Goal: Task Accomplishment & Management: Use online tool/utility

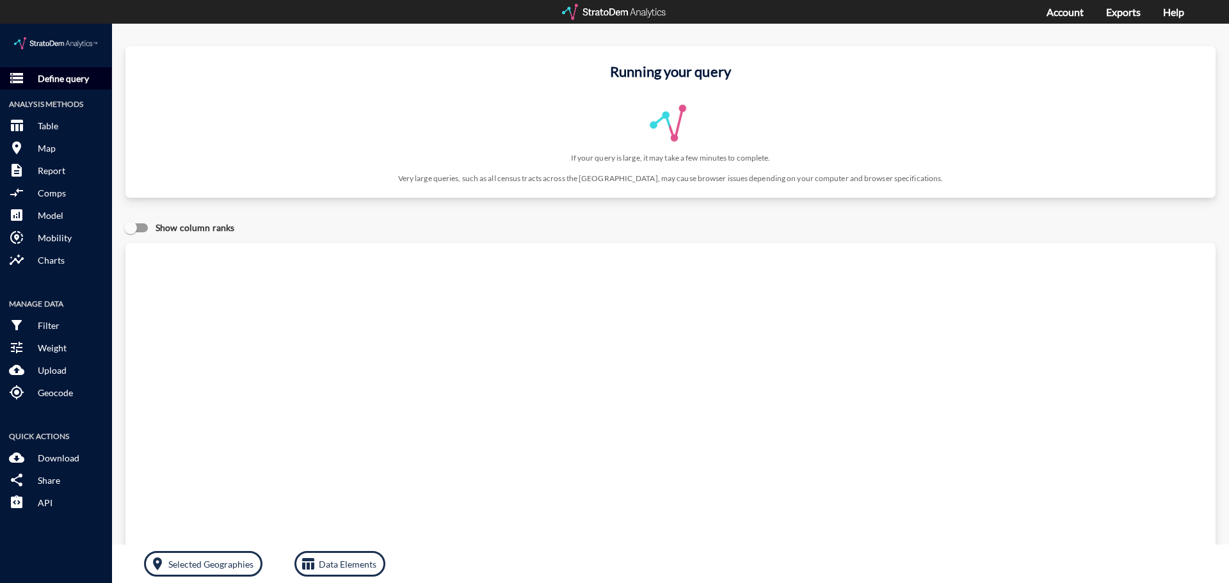
click p "Define query"
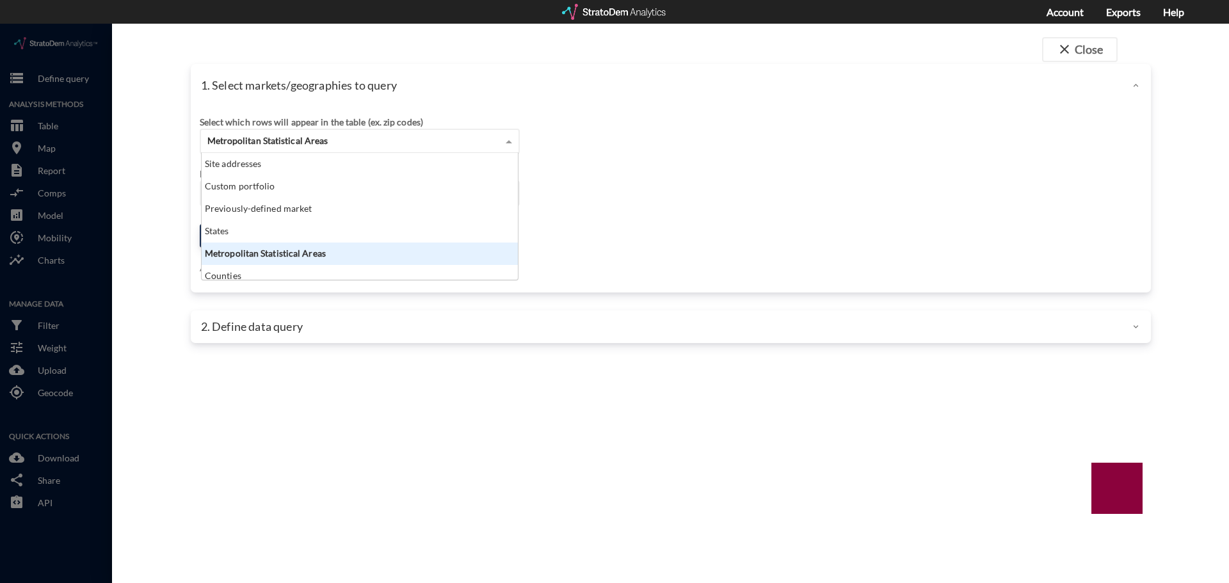
click div "Metropolitan Statistical Areas"
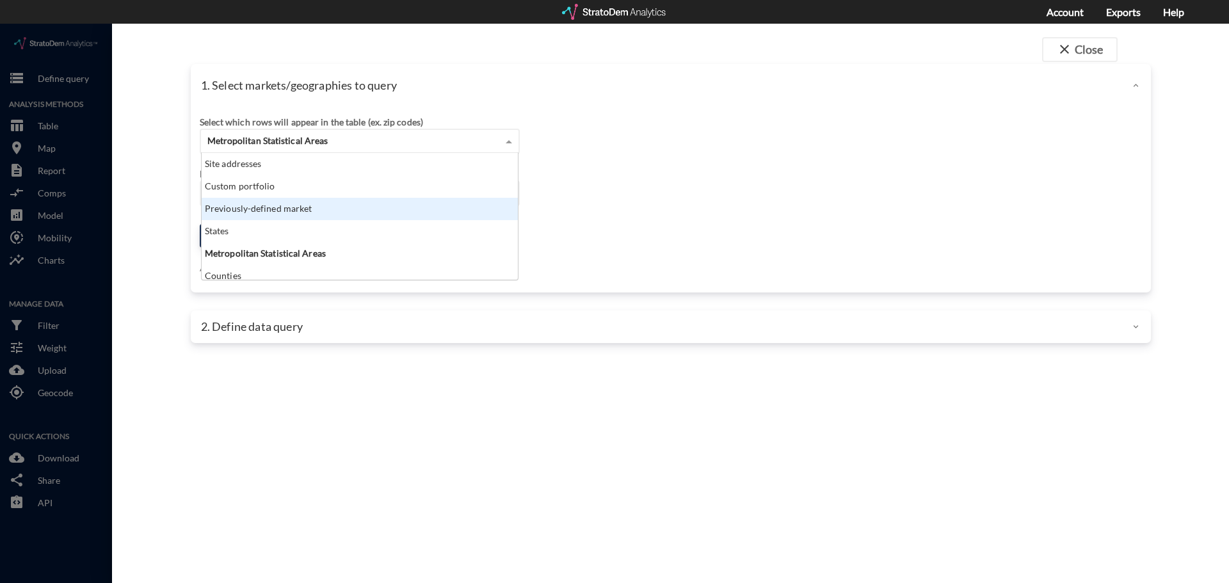
click div "Previously-defined market"
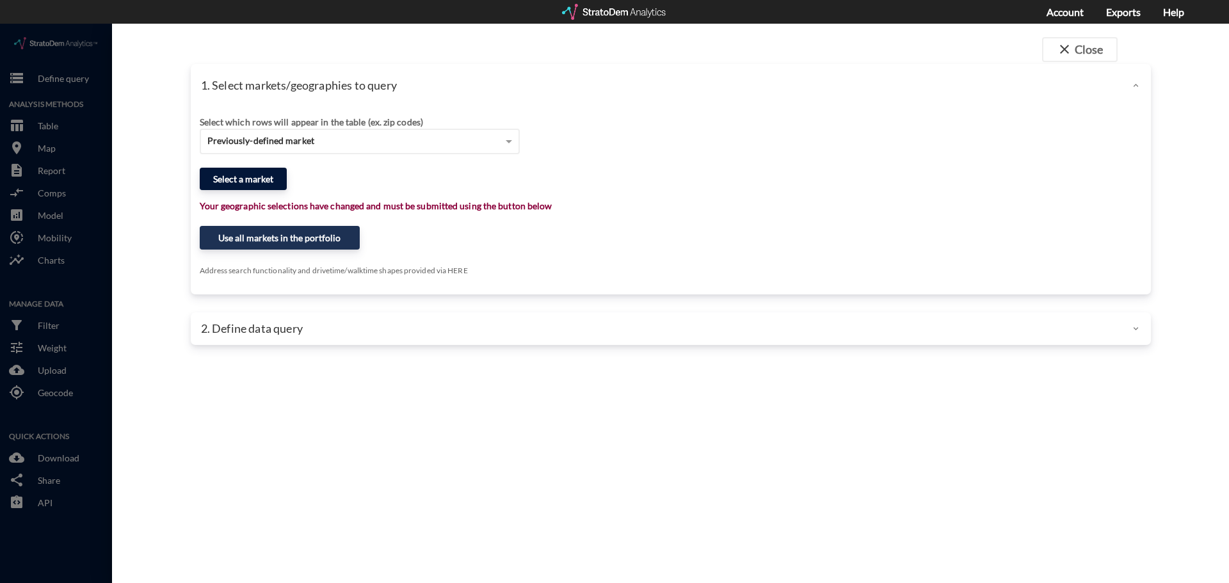
click button "Select a market"
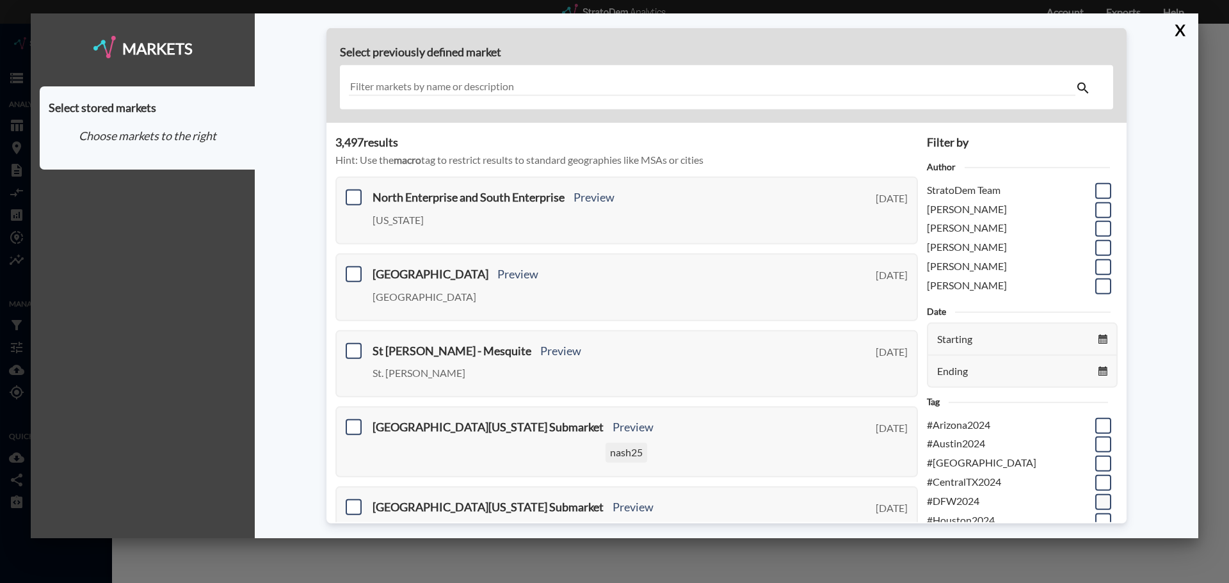
click at [1095, 500] on span at bounding box center [1103, 502] width 16 height 16
click at [1101, 497] on input "checkbox" at bounding box center [1101, 497] width 0 height 0
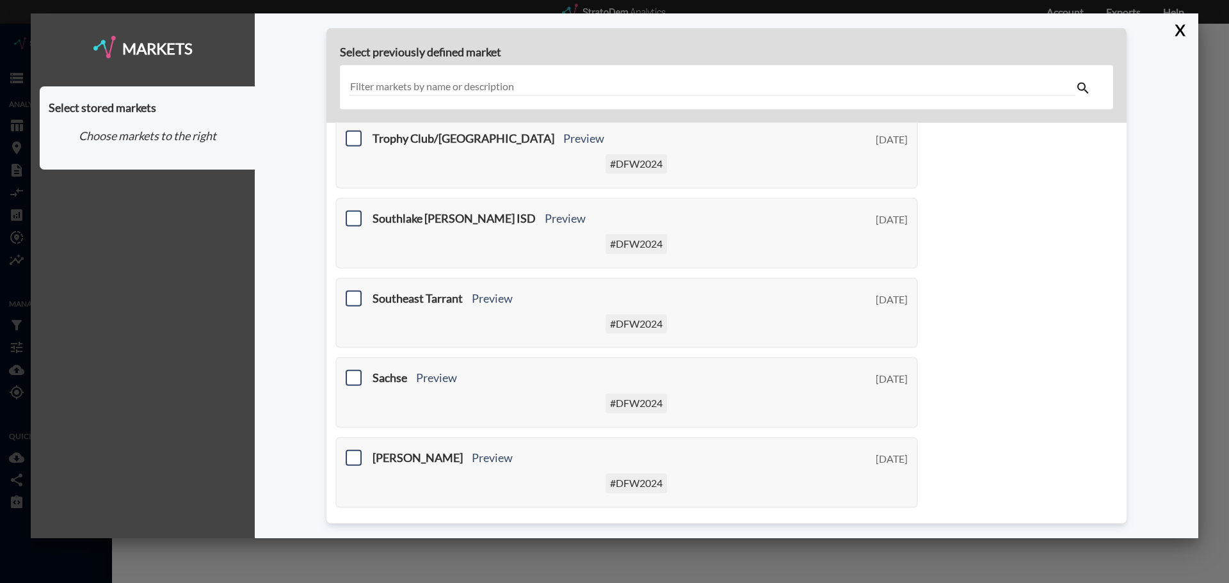
scroll to position [484, 0]
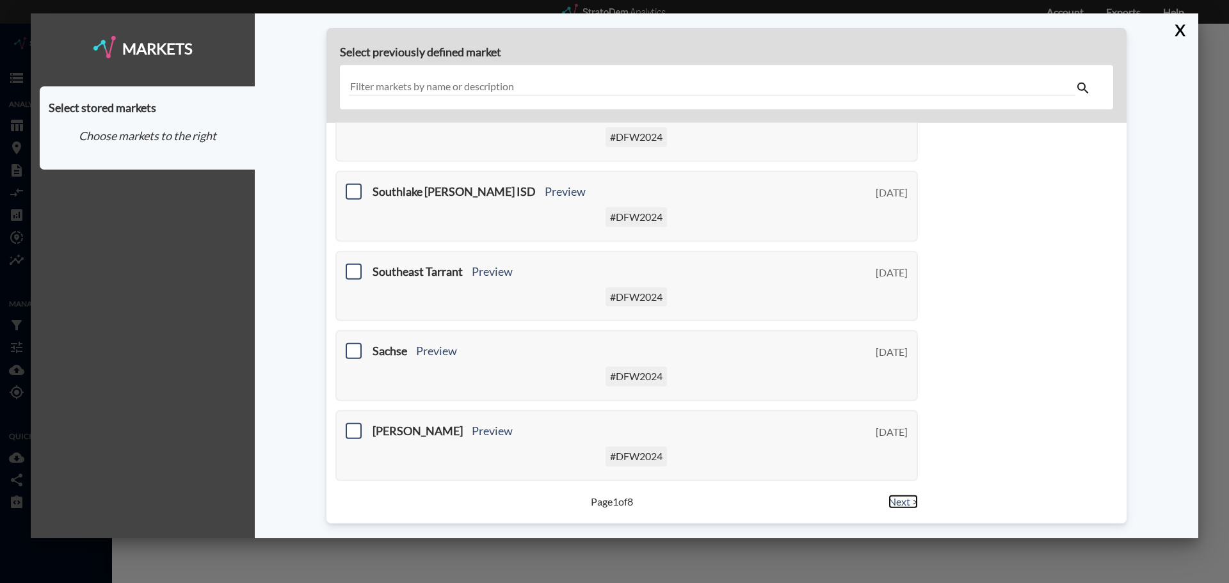
click at [891, 502] on link "Next >" at bounding box center [902, 501] width 29 height 15
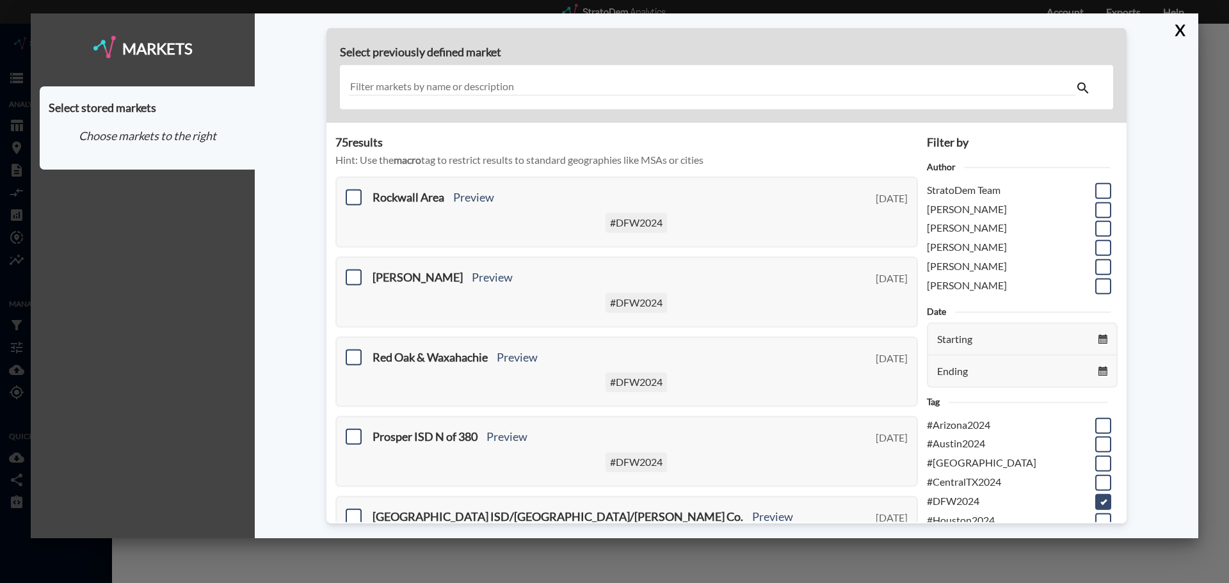
click at [485, 83] on input "text" at bounding box center [712, 87] width 726 height 17
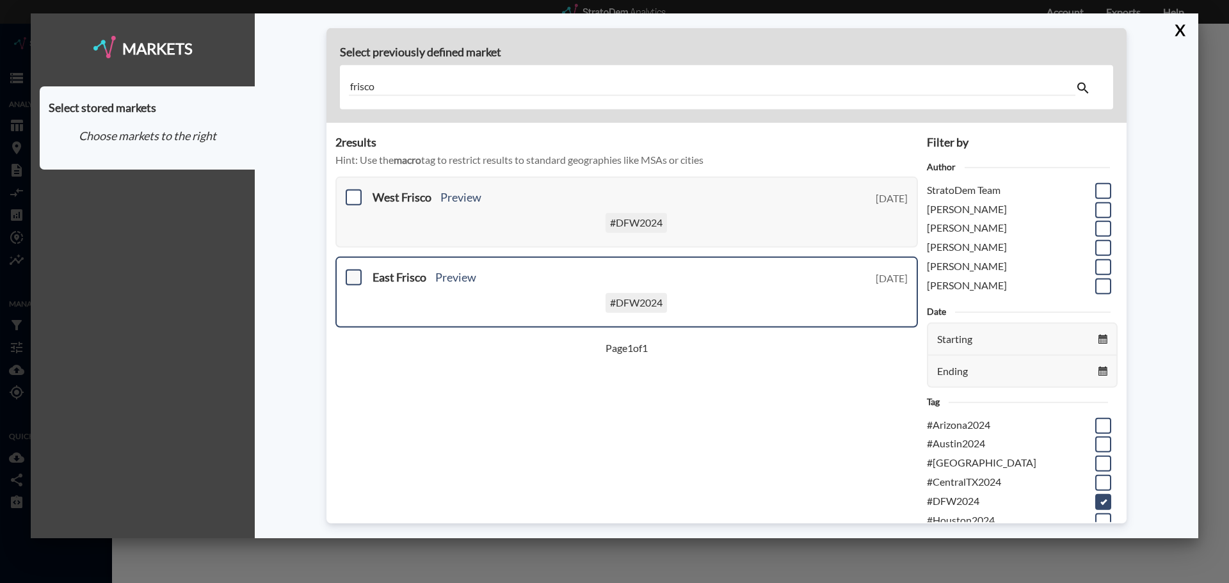
type input "frisco"
click at [356, 278] on span at bounding box center [354, 277] width 16 height 16
click at [352, 272] on input "checkbox" at bounding box center [352, 272] width 0 height 0
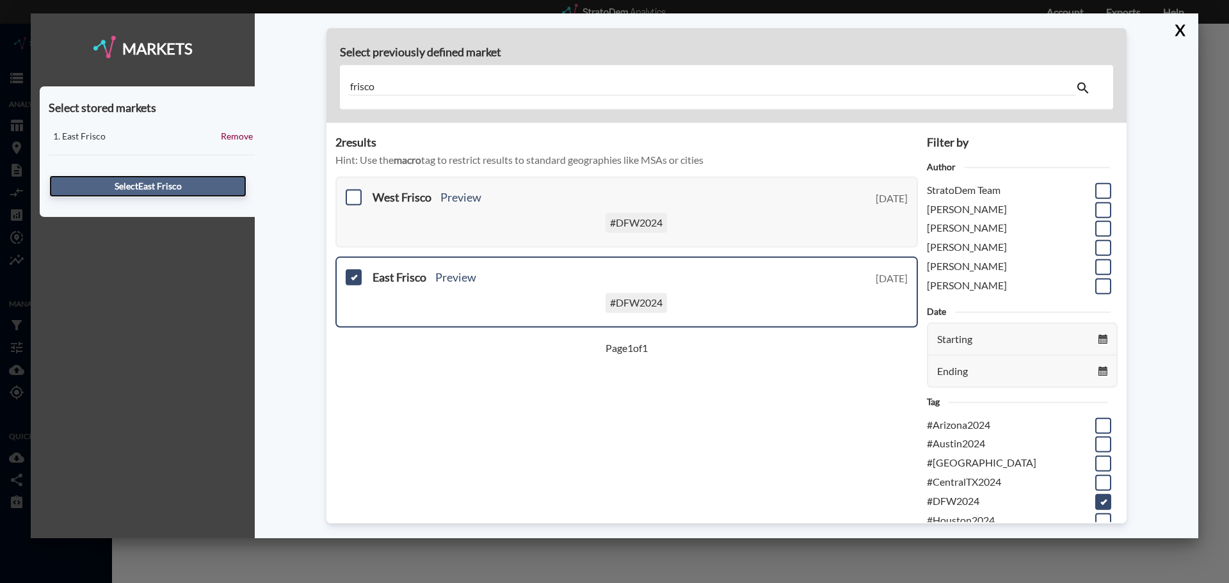
click at [153, 188] on button "Select [GEOGRAPHIC_DATA]" at bounding box center [147, 186] width 197 height 22
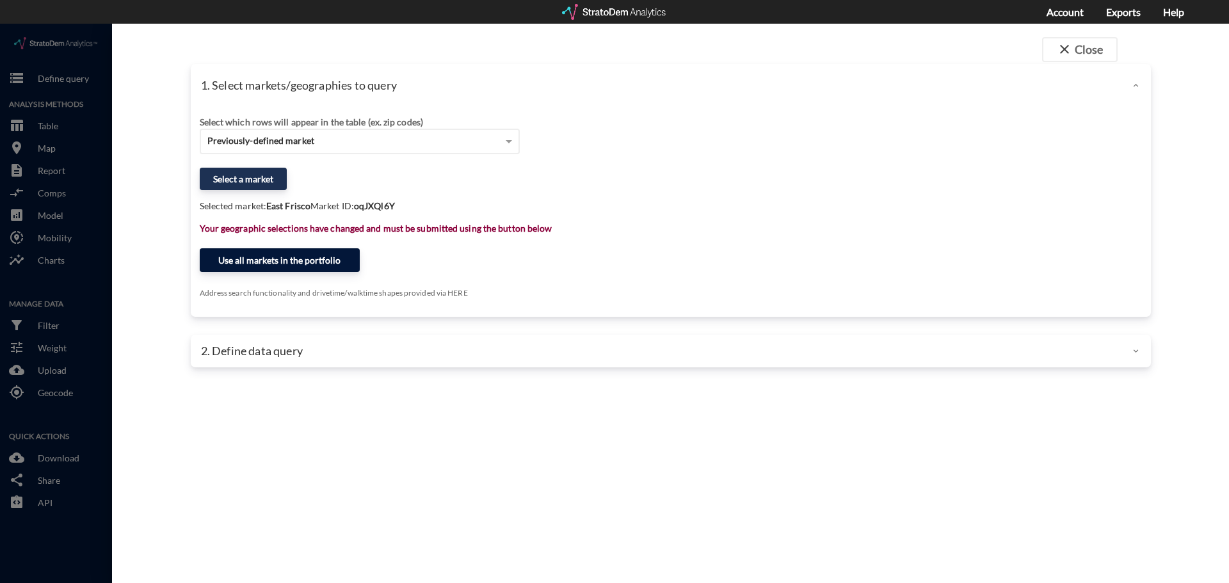
click button "Use all markets in the portfolio"
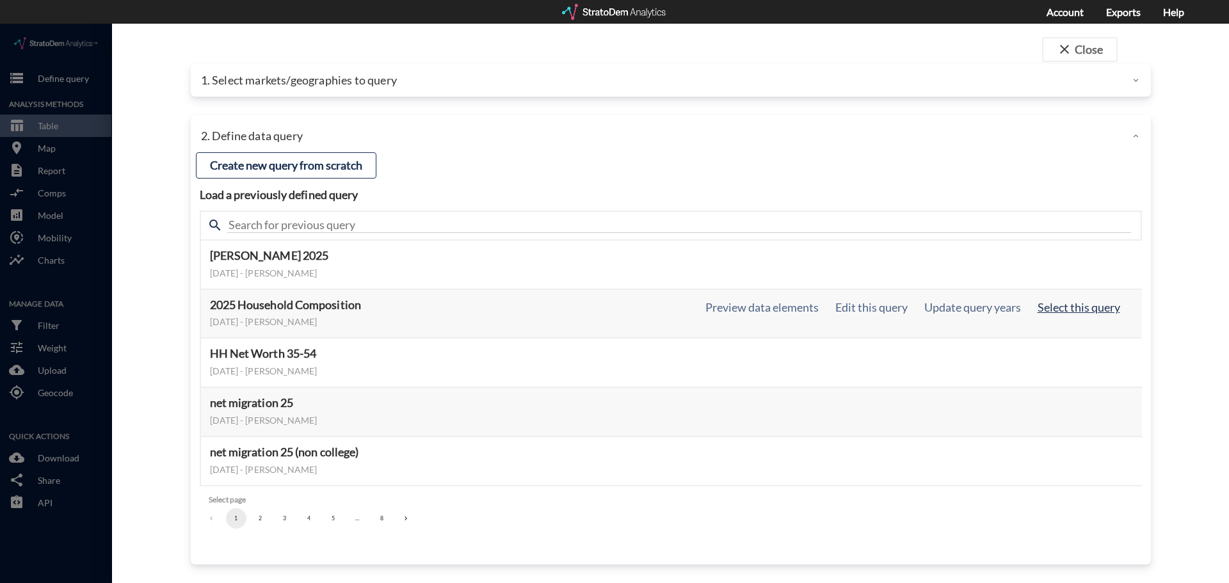
click button "Select this query"
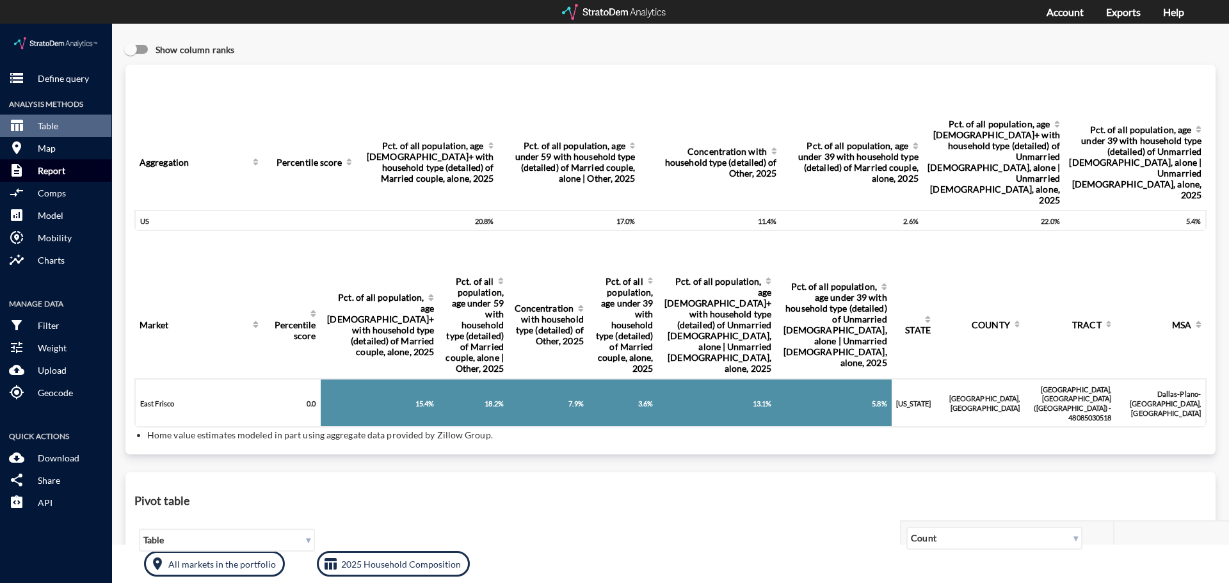
drag, startPoint x: 56, startPoint y: 147, endPoint x: 8, endPoint y: 173, distance: 54.4
click p "Report"
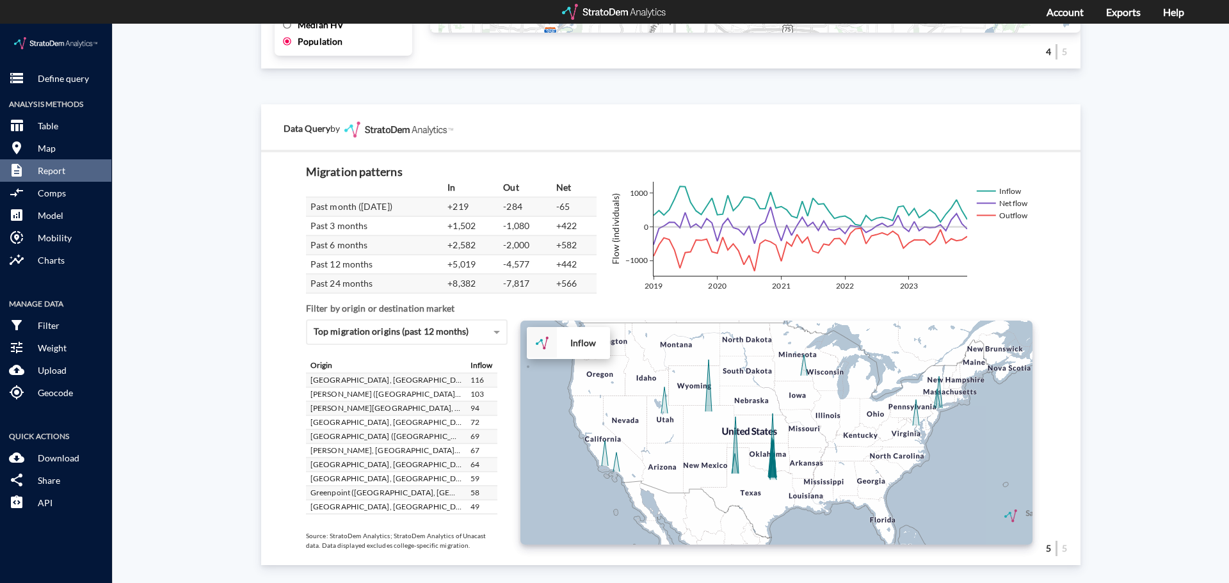
scroll to position [320, 0]
click p "Download"
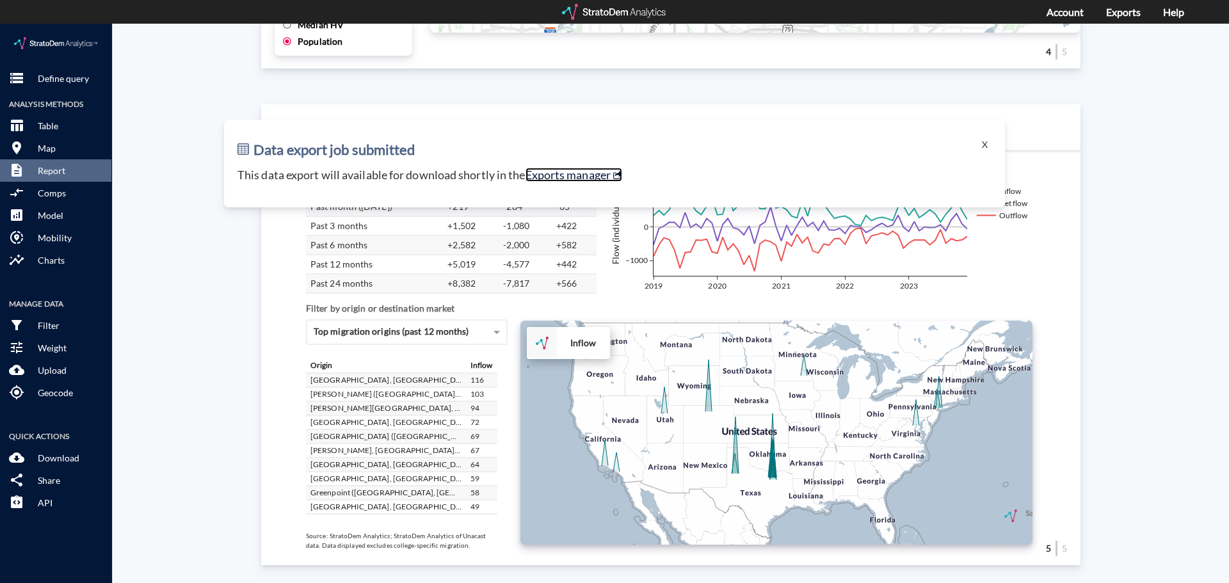
click link "Exports manager"
click div "Site report Generate a site report for a given location, (optionally) benchmark…"
click button "X"
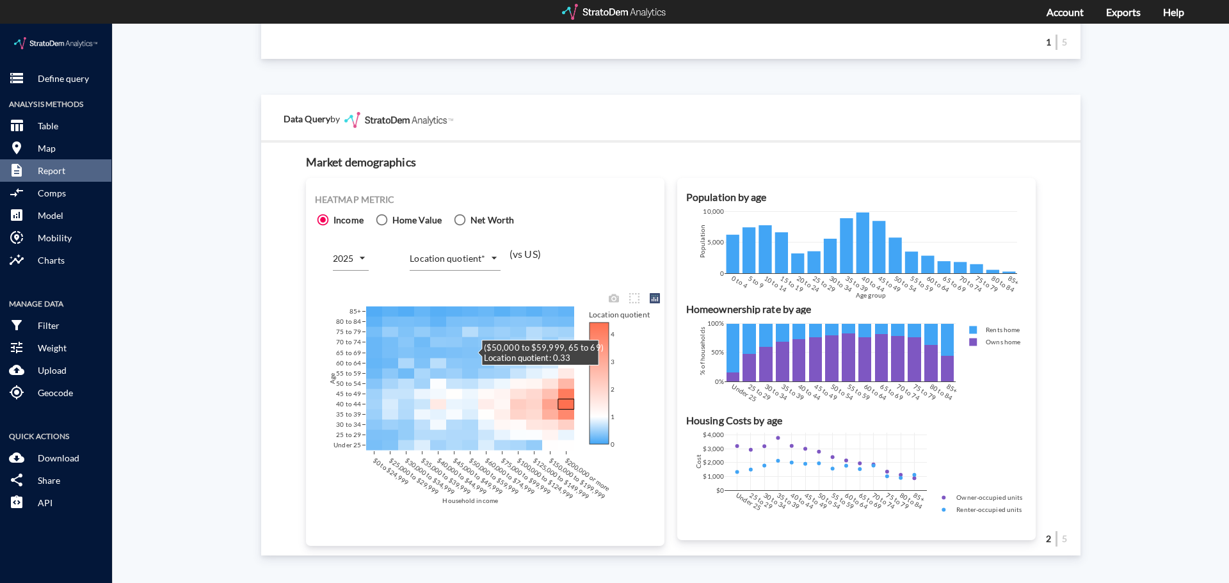
scroll to position [692, 0]
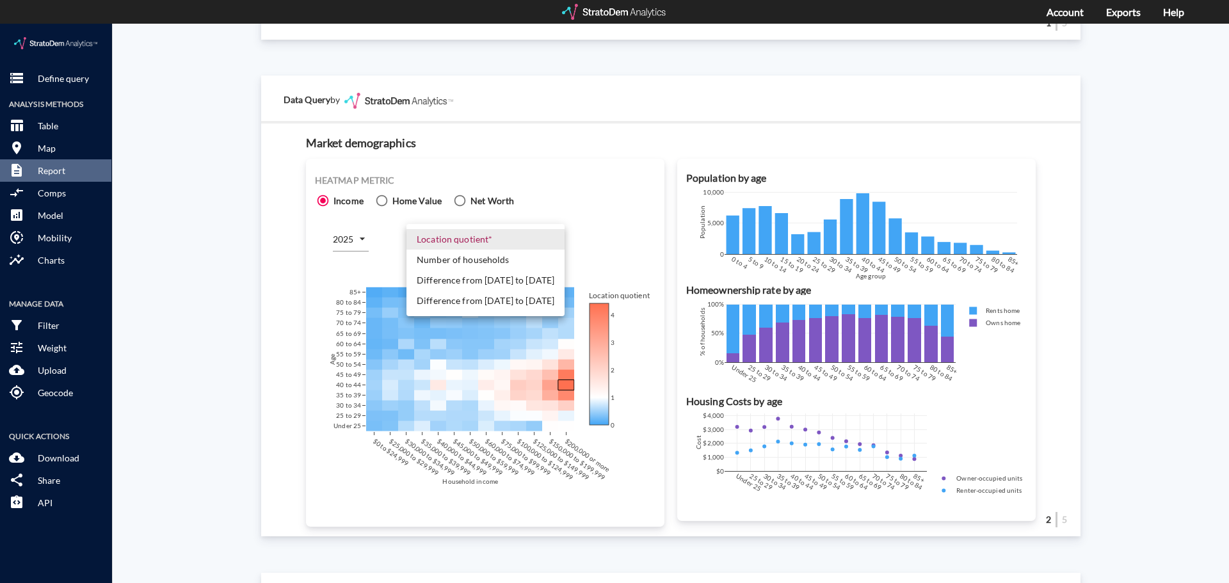
click body "/vantagepoint/us/-1 storage Define query Analysis Methods table_chart Table roo…"
click li "Number of households"
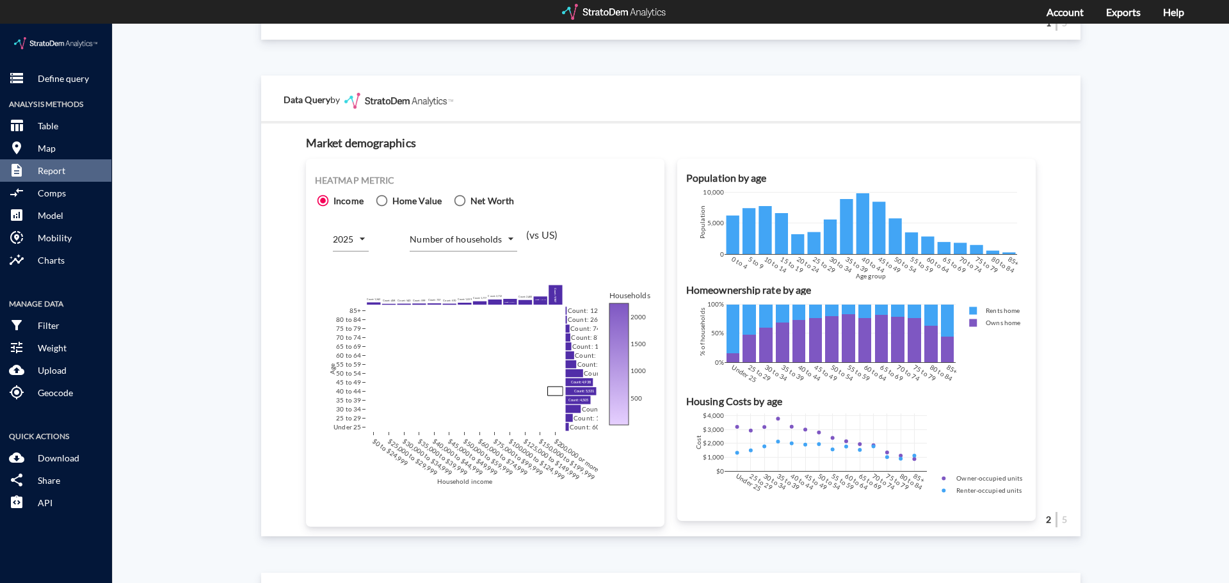
drag, startPoint x: 168, startPoint y: 145, endPoint x: 433, endPoint y: 184, distance: 267.8
click div "Site report Generate a site report for a given location, (optionally) benchmark…"
click body "/vantagepoint/us/-1 storage Define query Analysis Methods table_chart Table roo…"
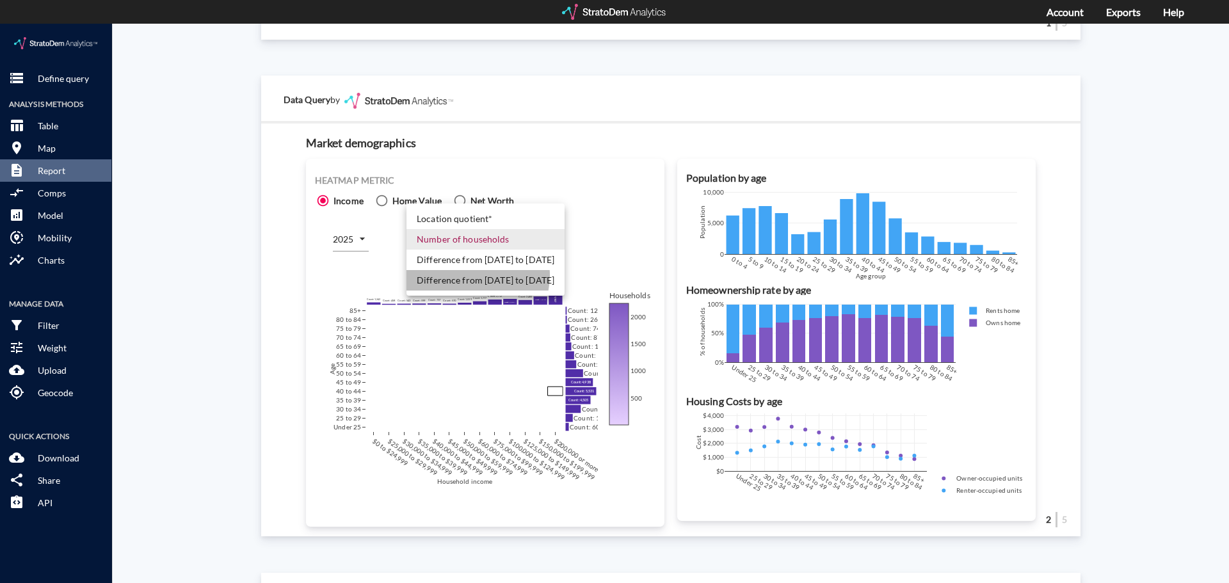
click li "Difference from [DATE] to [DATE]"
type input "COUNT_DIFF_FUTURE"
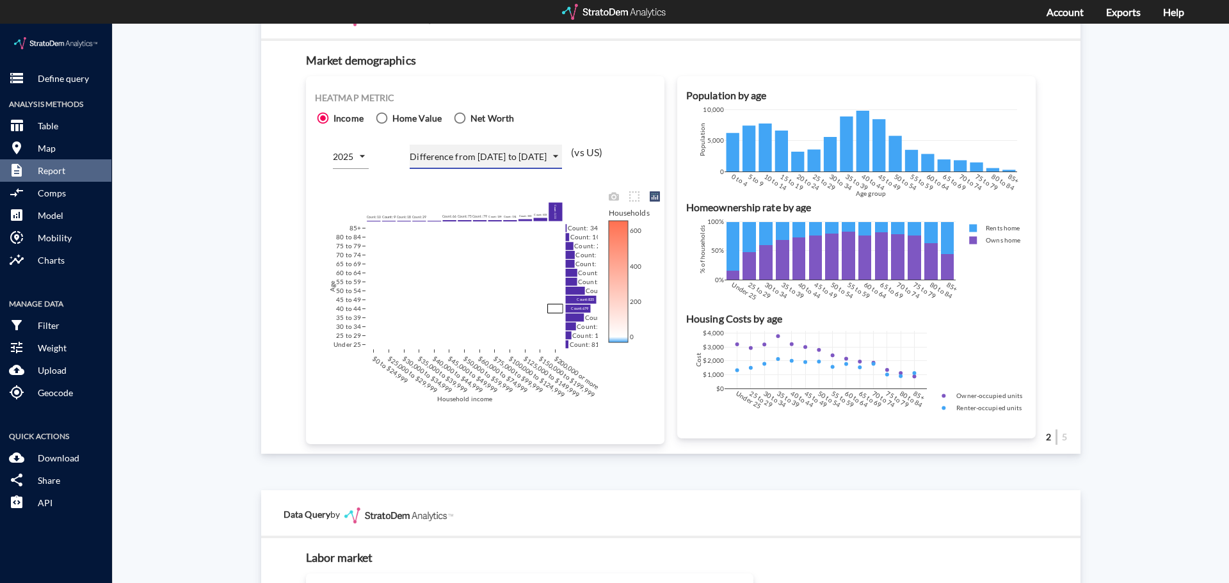
scroll to position [820, 0]
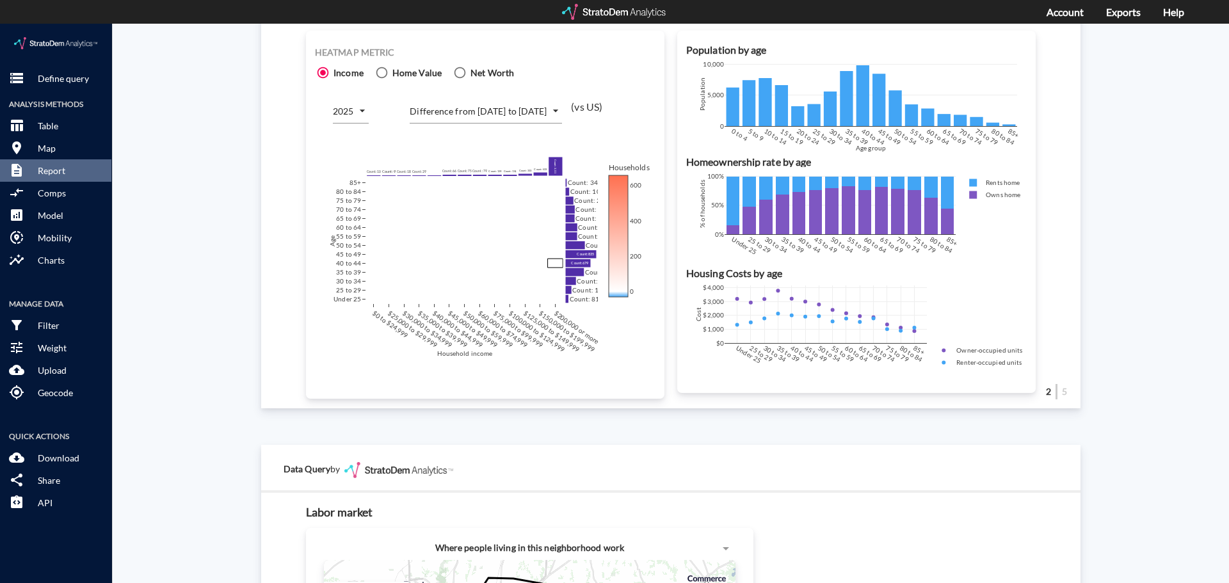
click div "Site report Generate a site report for a given location, (optionally) benchmark…"
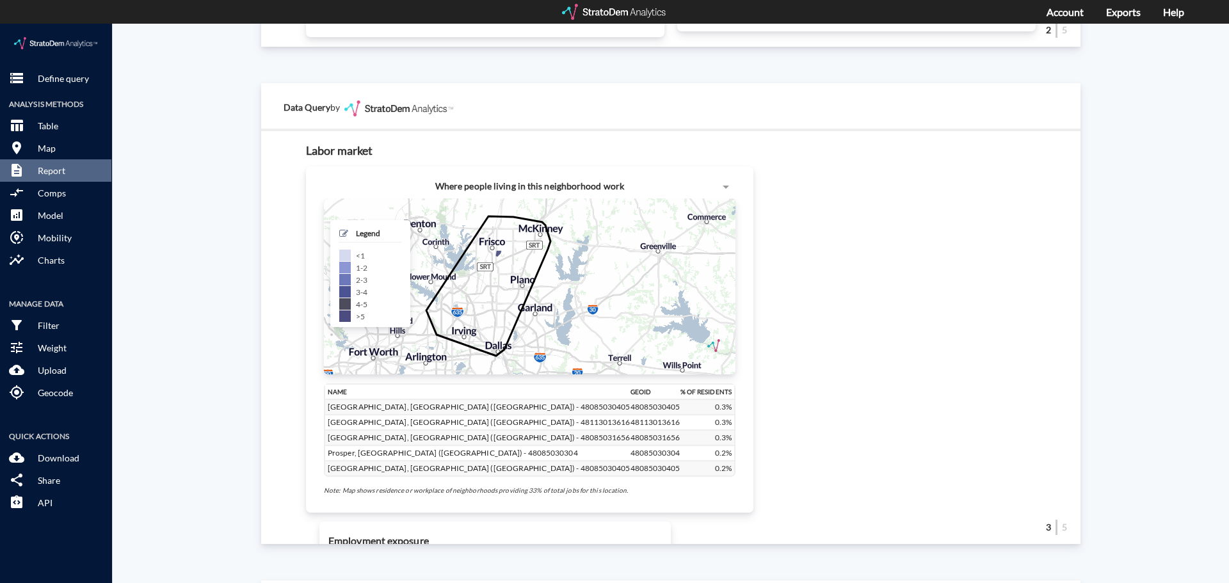
scroll to position [1204, 0]
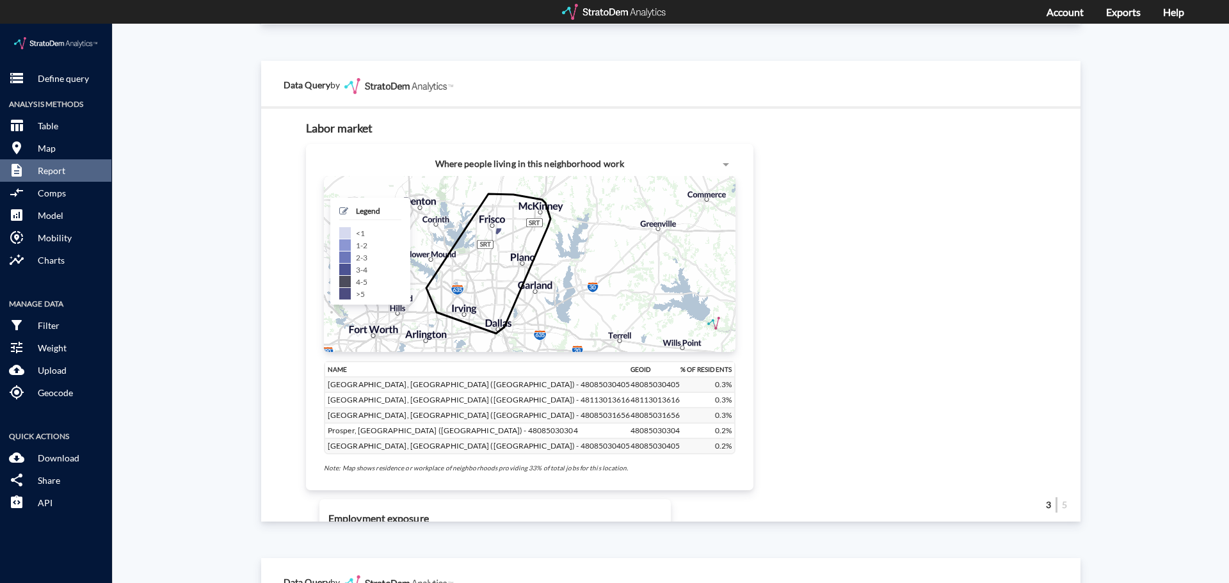
click div "Site report Generate a site report for a given location, (optionally) benchmark…"
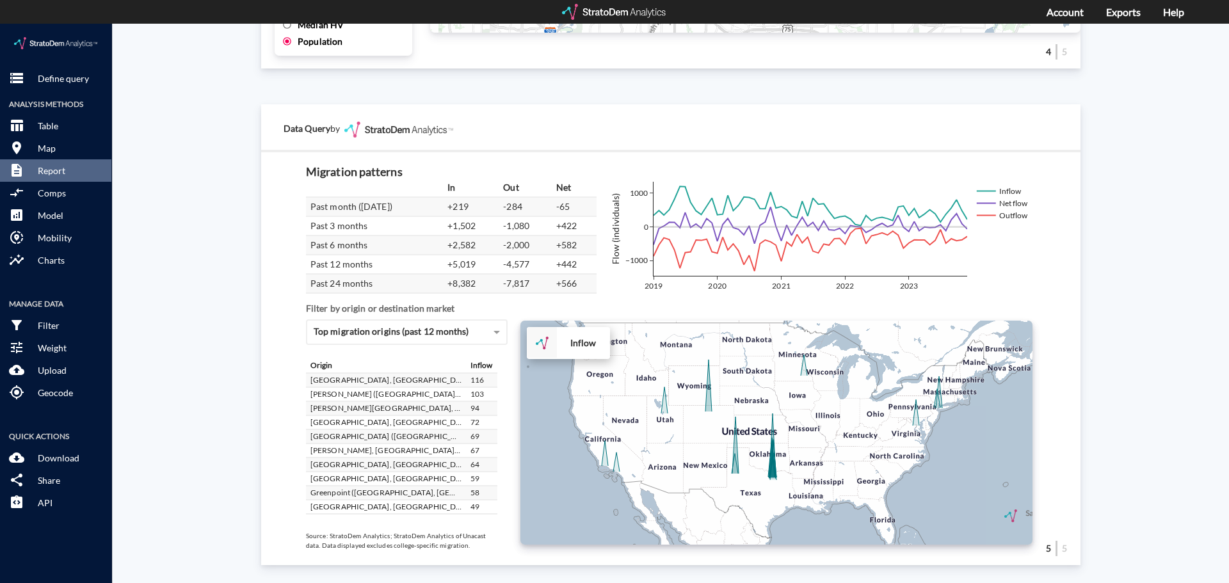
scroll to position [371, 0]
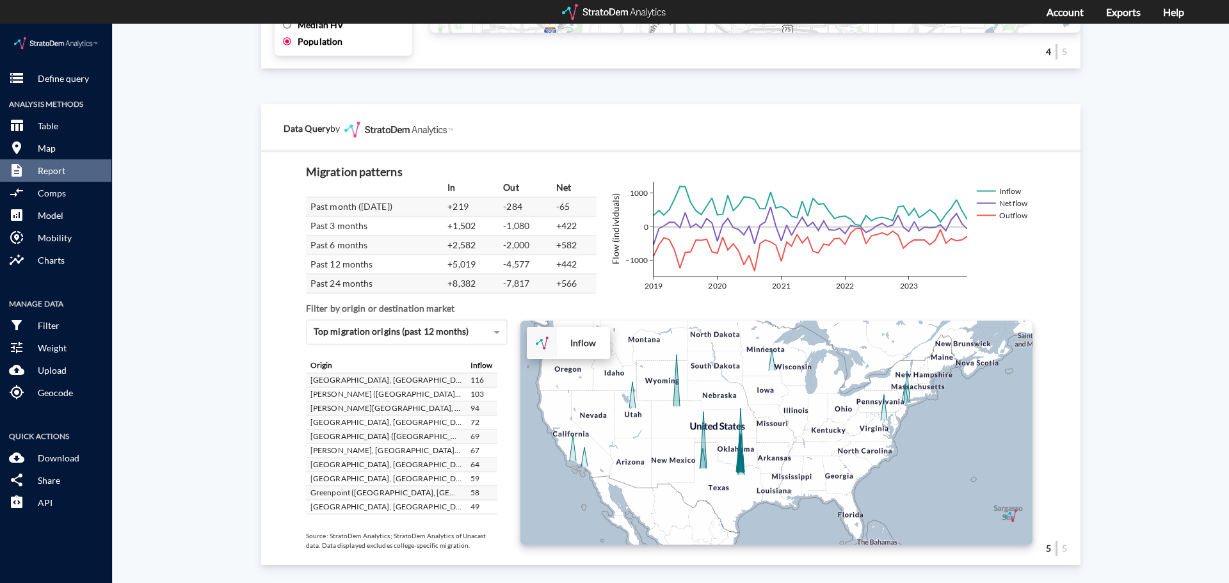
drag, startPoint x: 847, startPoint y: 404, endPoint x: 811, endPoint y: 396, distance: 36.8
click div "+ − Inflow CUSTOMIZE DATA Draw a polygon Draw a rectangle Draw a marker Edit la…"
click div "+ − Inflow to market CUSTOMIZE DATA Draw a polygon Draw a rectangle Draw a mark…"
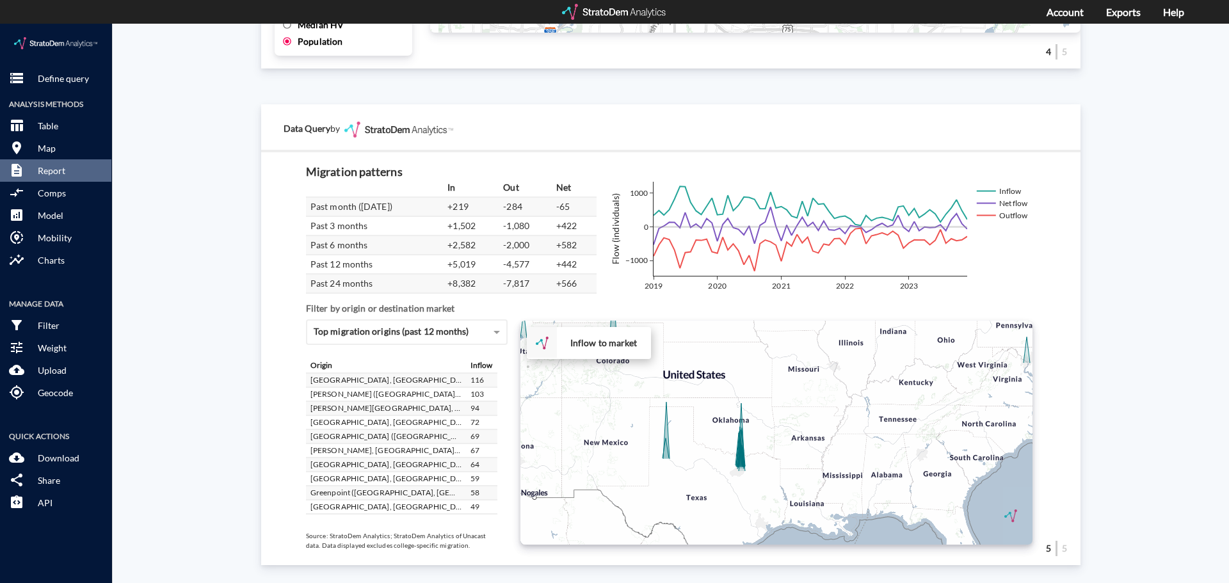
click div "+ − Inflow to market CUSTOMIZE DATA Draw a polygon Draw a rectangle Draw a mark…"
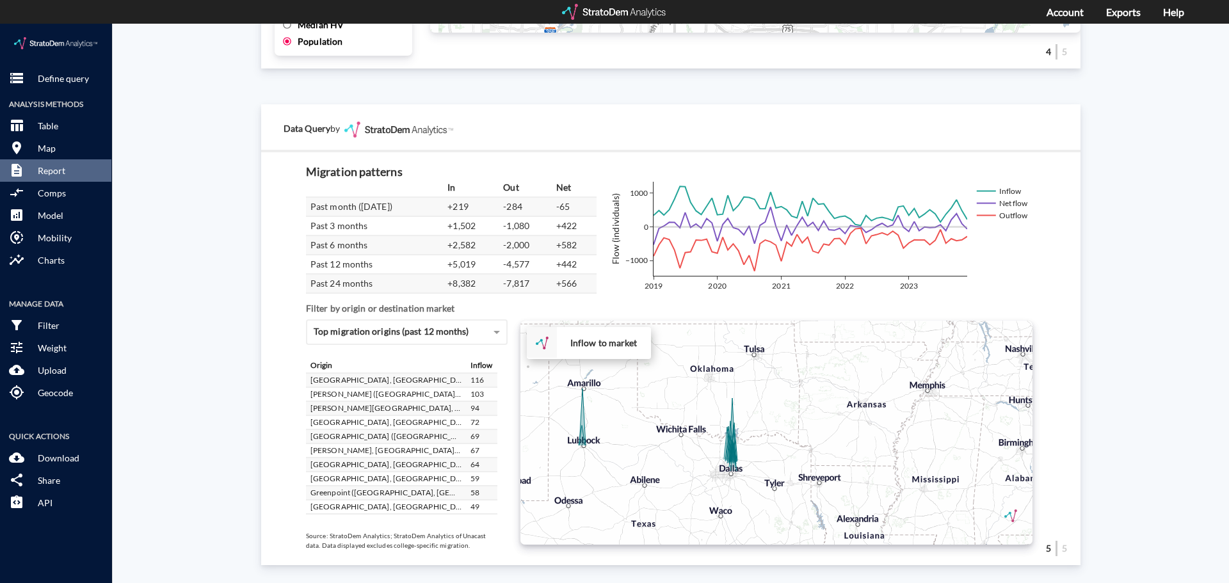
click div "+ − Inflow to market CUSTOMIZE DATA Draw a polygon Draw a rectangle Draw a mark…"
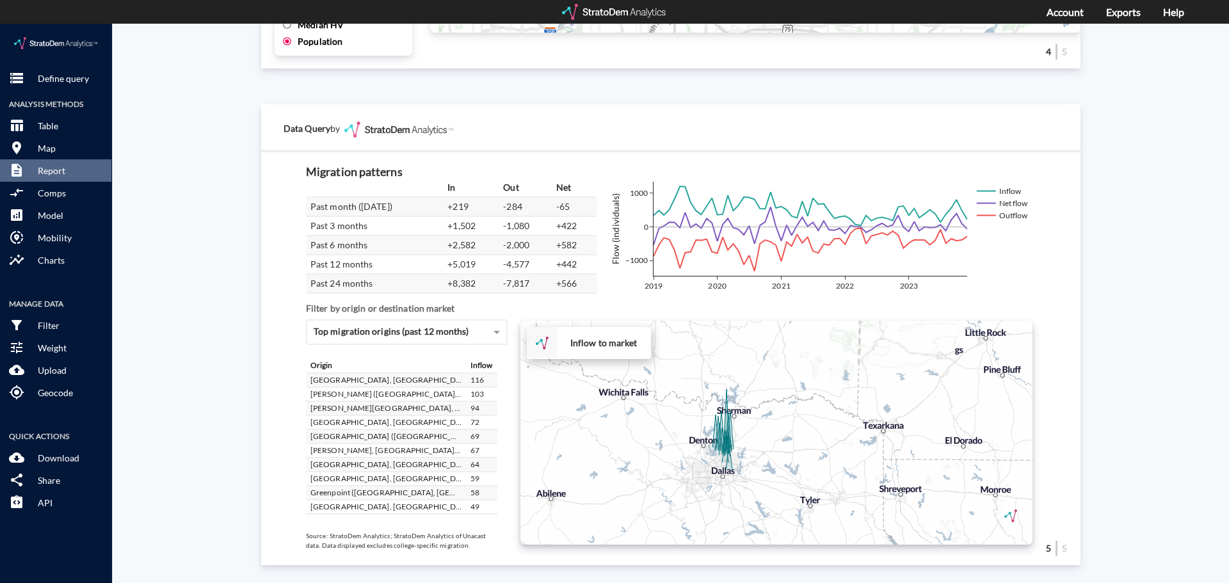
click div "+ − Inflow to market CUSTOMIZE DATA Draw a polygon Draw a rectangle Draw a mark…"
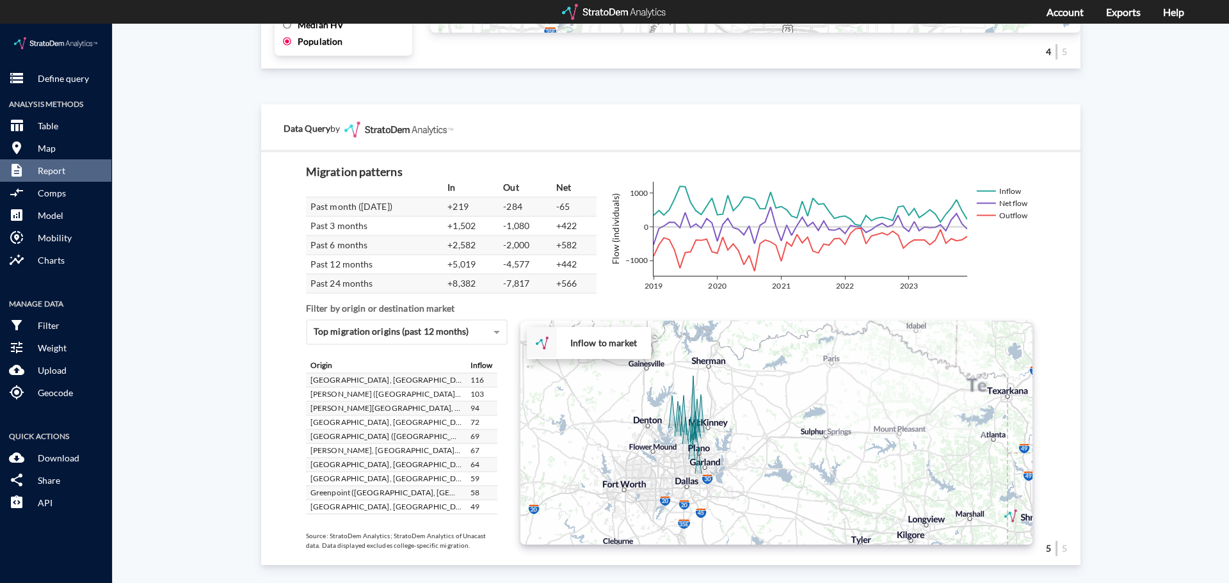
drag, startPoint x: 702, startPoint y: 431, endPoint x: 653, endPoint y: 431, distance: 49.3
click div "+ − Inflow to market CUSTOMIZE DATA Draw a polygon Draw a rectangle Draw a mark…"
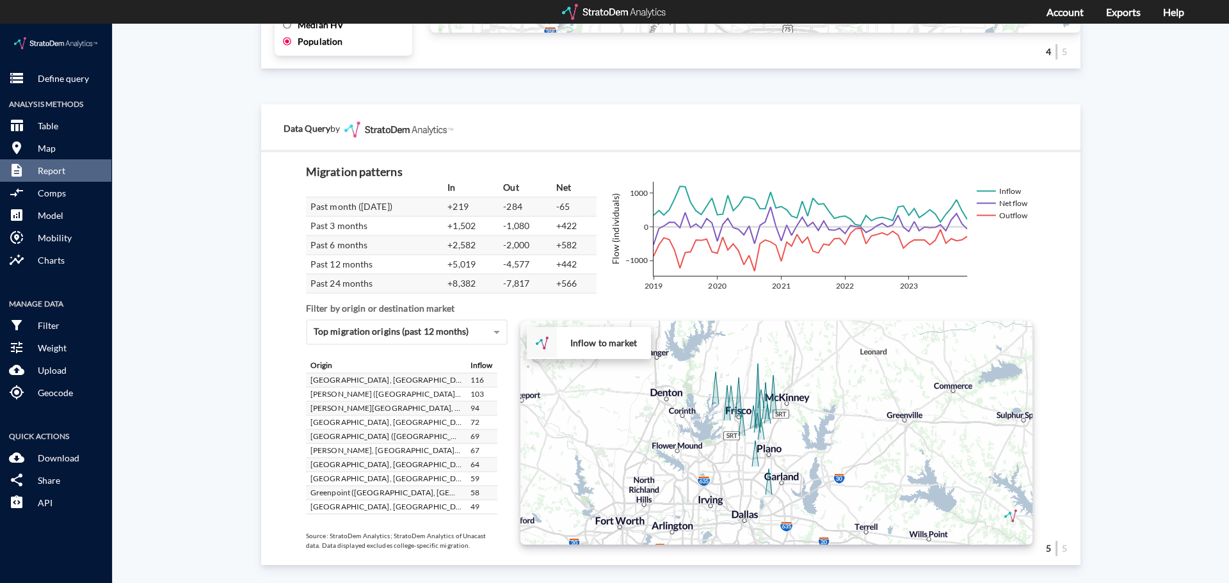
drag, startPoint x: 651, startPoint y: 422, endPoint x: 694, endPoint y: 426, distance: 43.1
click div "+ − Inflow to market CUSTOMIZE DATA Draw a polygon Draw a rectangle Draw a mark…"
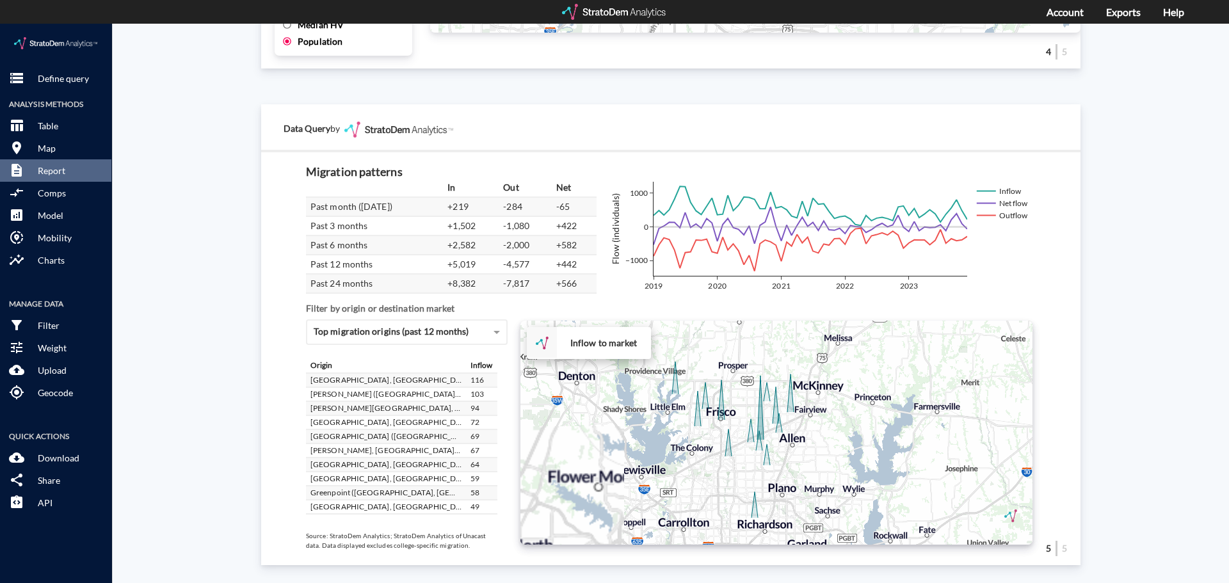
drag, startPoint x: 709, startPoint y: 381, endPoint x: 642, endPoint y: 424, distance: 79.7
click div "+ − Inflow to market CUSTOMIZE DATA Draw a polygon Draw a rectangle Draw a mark…"
click div "Site report Generate a site report for a given location, (optionally) benchmark…"
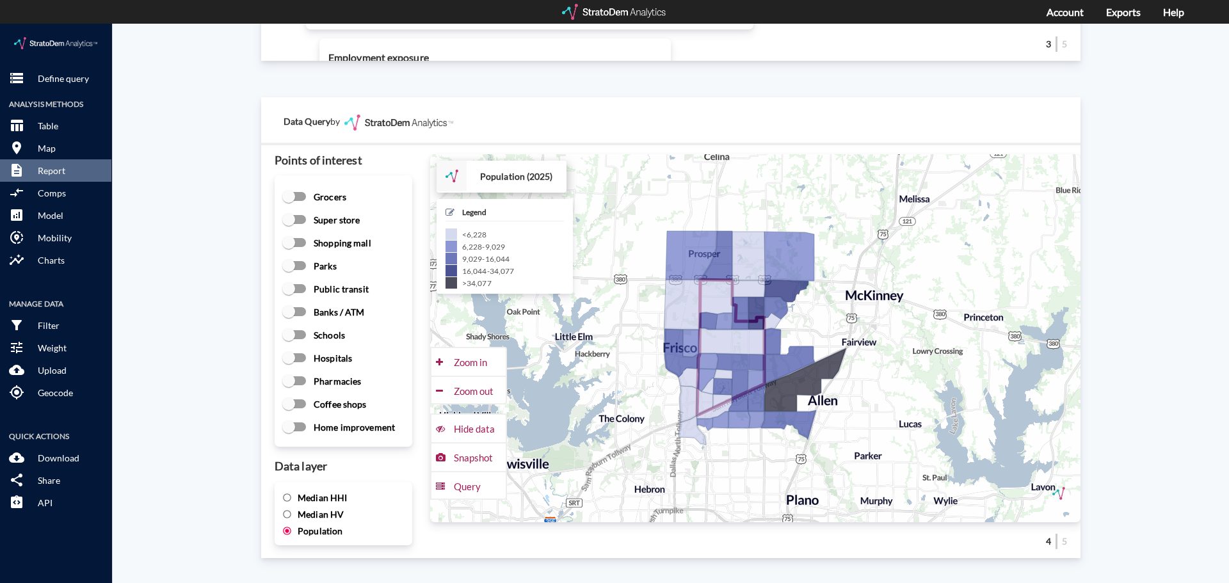
scroll to position [1716, 0]
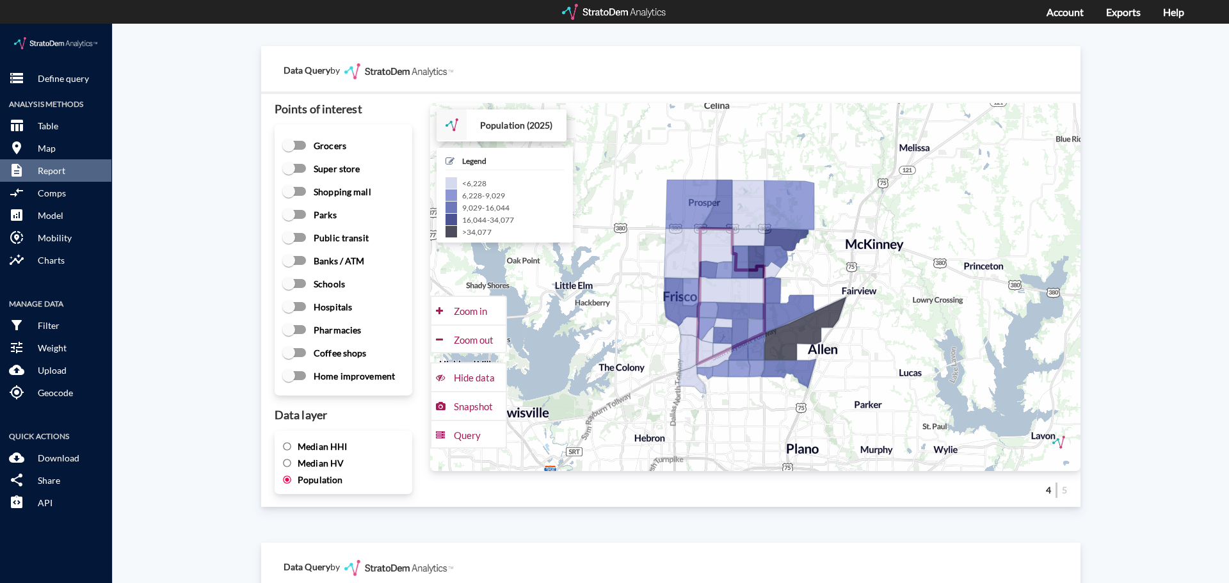
click div "+ − Population (2025) CUSTOMIZE DATA Legend < 6,228 6,228 - 9,029 9,029 - 16,04…"
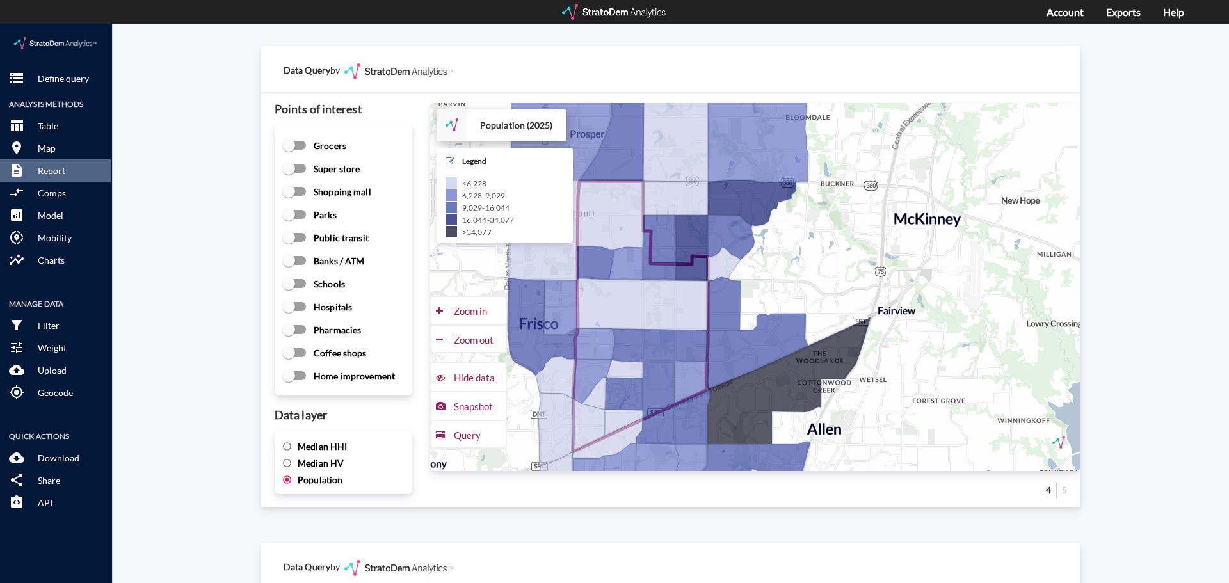
click div "+ − Population (2025) CUSTOMIZE DATA Legend < 6,228 6,228 - 9,029 9,029 - 16,04…"
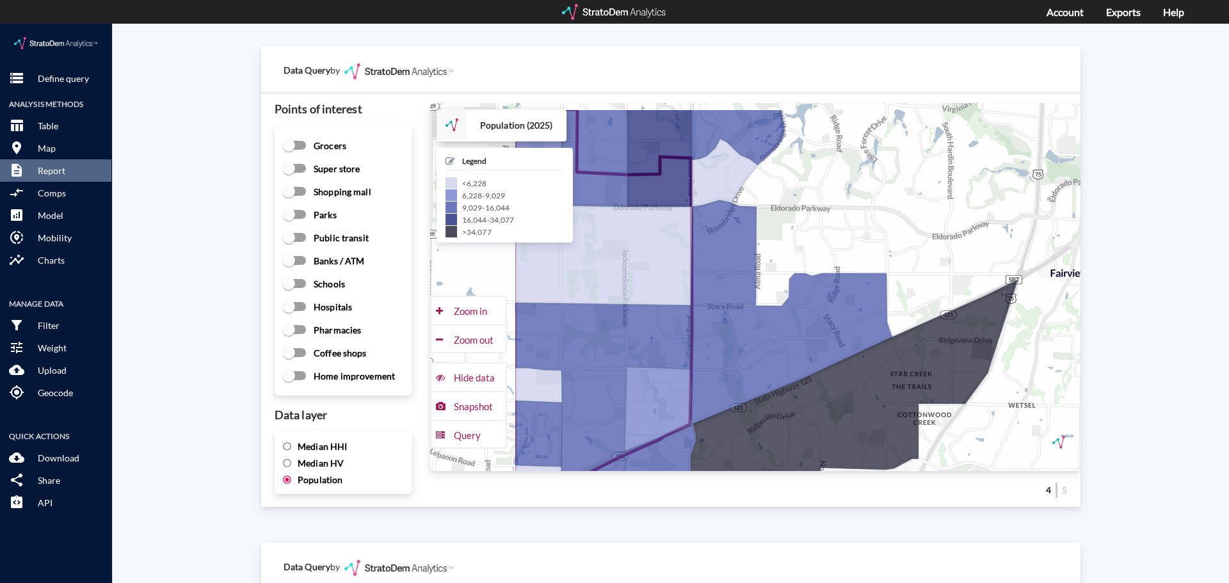
drag, startPoint x: 715, startPoint y: 182, endPoint x: 868, endPoint y: 227, distance: 159.4
click div "+ − Population (2025) CUSTOMIZE DATA Legend < 6,228 6,228 - 9,029 9,029 - 16,04…"
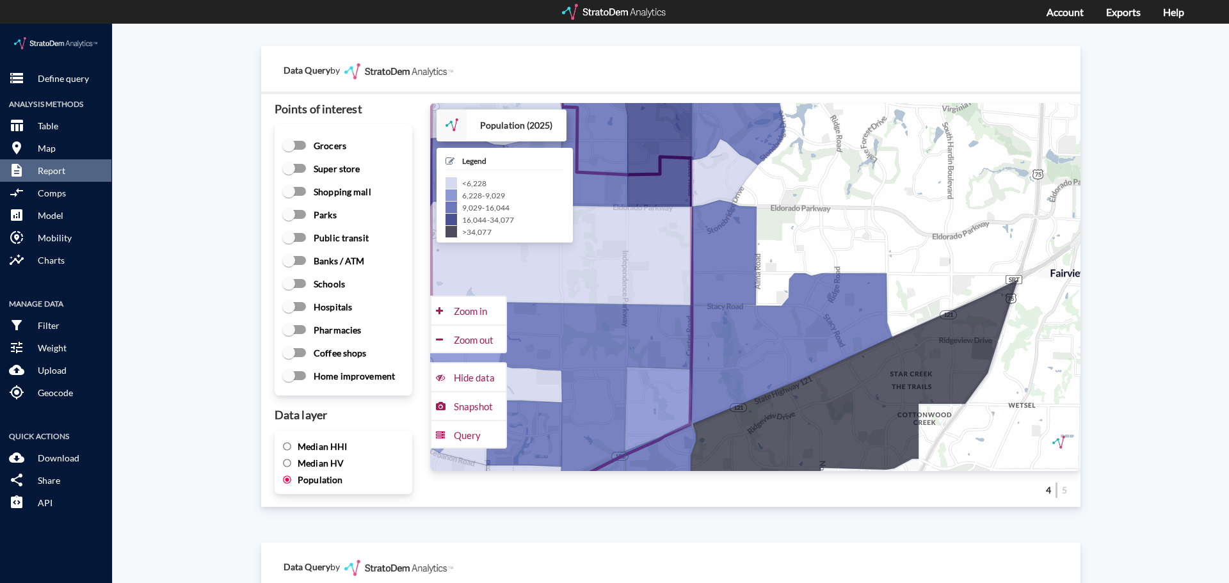
click span "Median HHI"
click input "Median HHI"
radio input "true"
radio input "false"
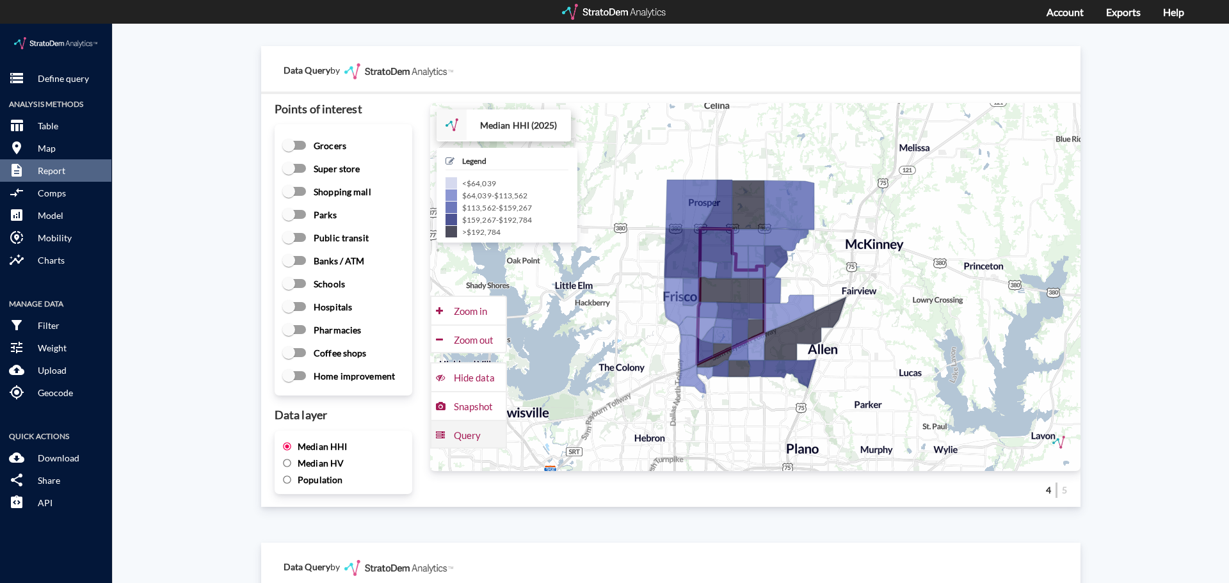
drag, startPoint x: 317, startPoint y: 440, endPoint x: 424, endPoint y: 404, distance: 112.7
click span "Median HV"
click input "Median HV"
radio input "true"
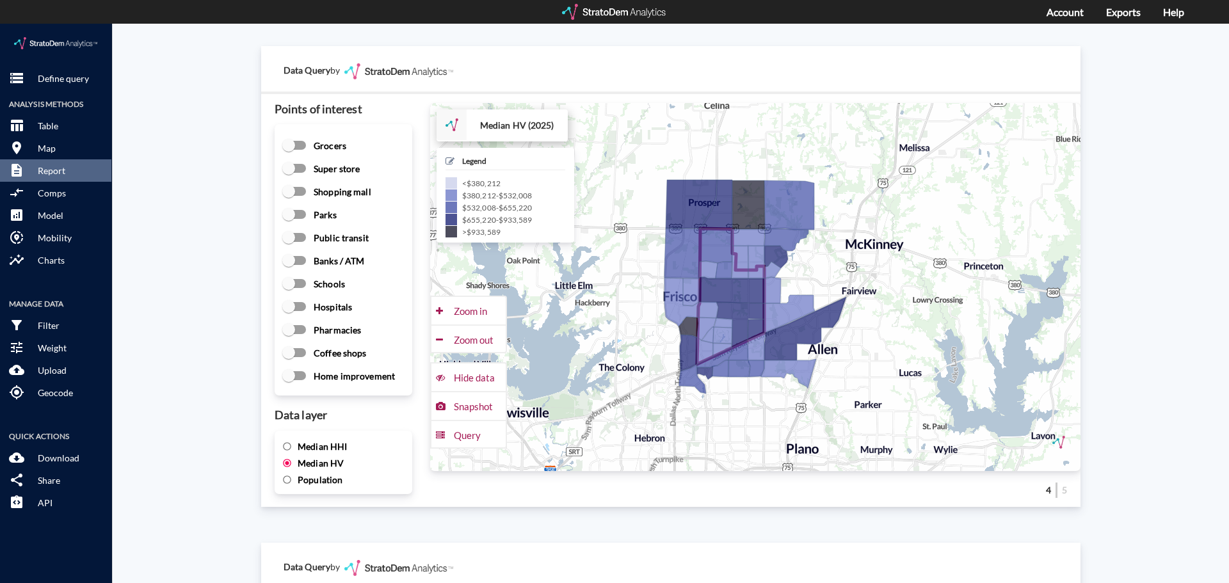
click div "Site report Generate a site report for a given location, (optionally) benchmark…"
click span "Median HHI"
click input "Median HHI"
radio input "true"
radio input "false"
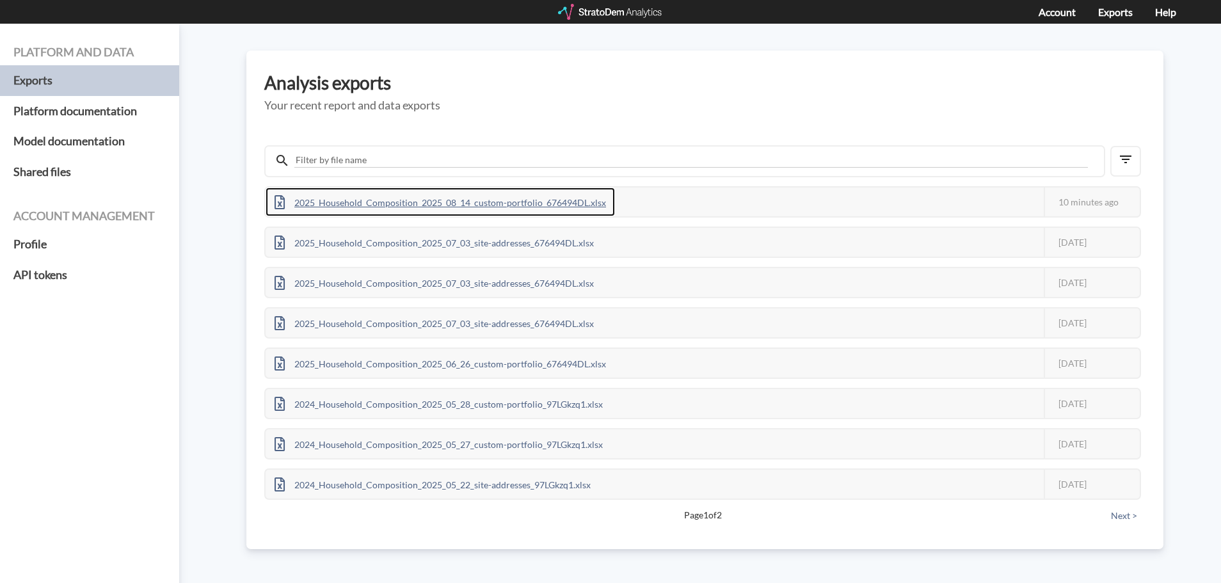
click at [472, 202] on div "2025_Household_Composition_2025_08_14_custom-portfolio_676494DL.xlsx" at bounding box center [440, 202] width 349 height 29
